Goal: Transaction & Acquisition: Purchase product/service

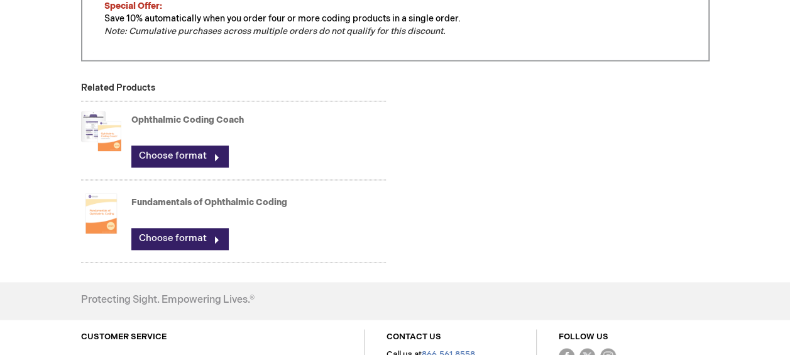
scroll to position [880, 0]
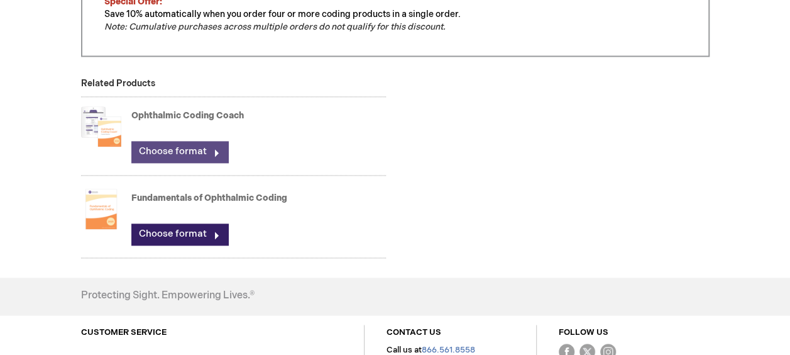
click at [174, 145] on link "Choose format" at bounding box center [179, 151] width 97 height 21
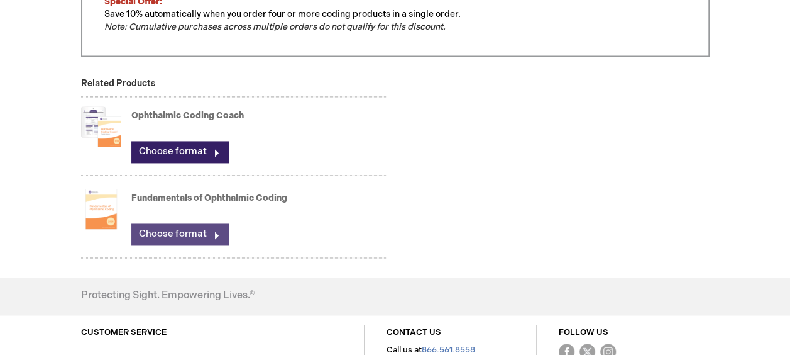
click at [177, 225] on link "Choose format" at bounding box center [179, 233] width 97 height 21
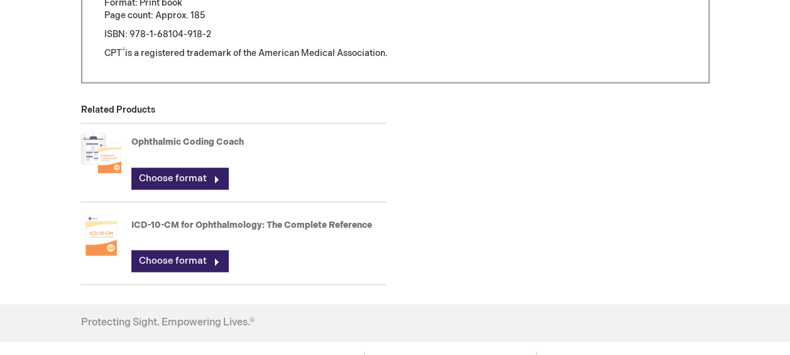
scroll to position [1069, 0]
